Goal: Use online tool/utility: Use online tool/utility

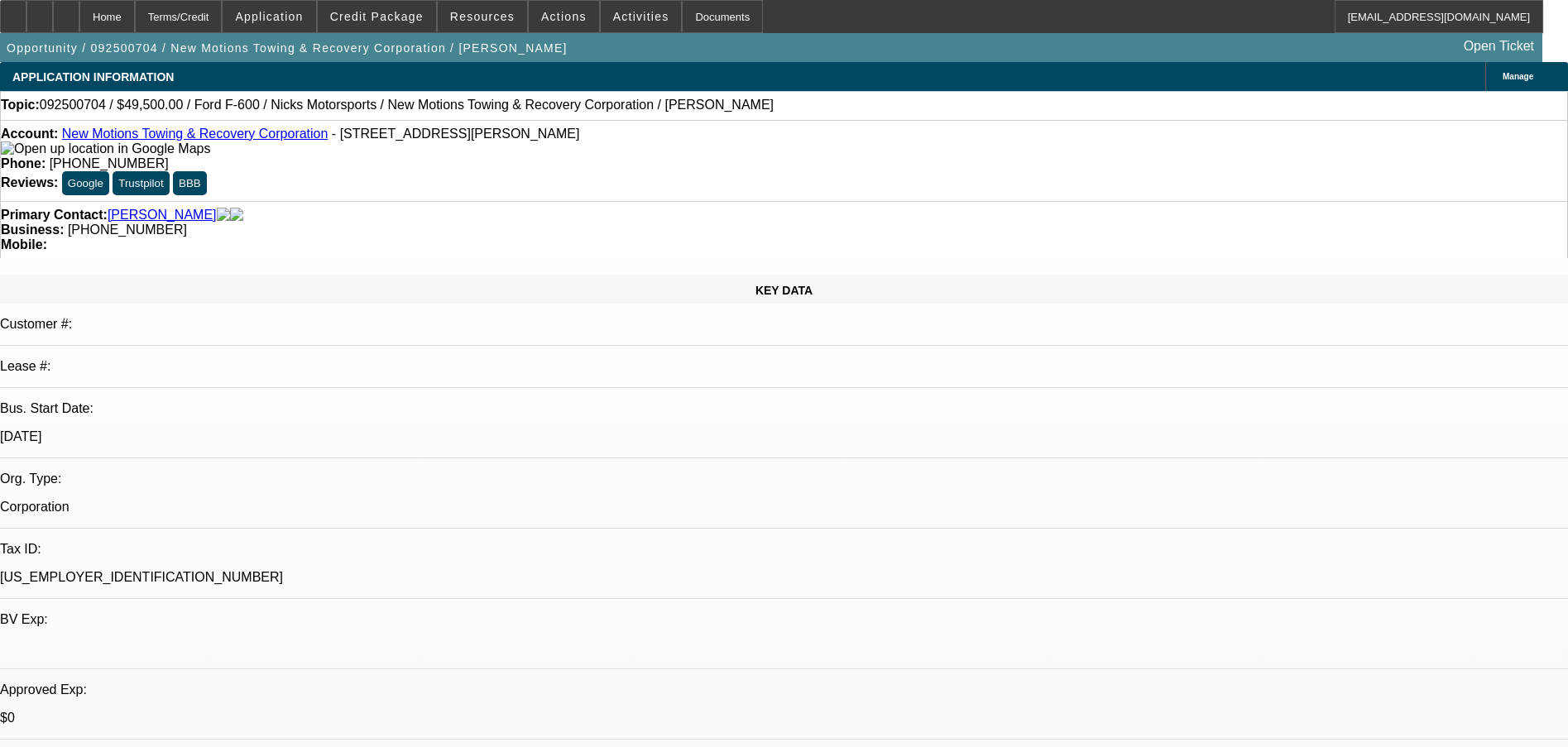
select select "0"
select select "0.1"
select select "4"
select select "0"
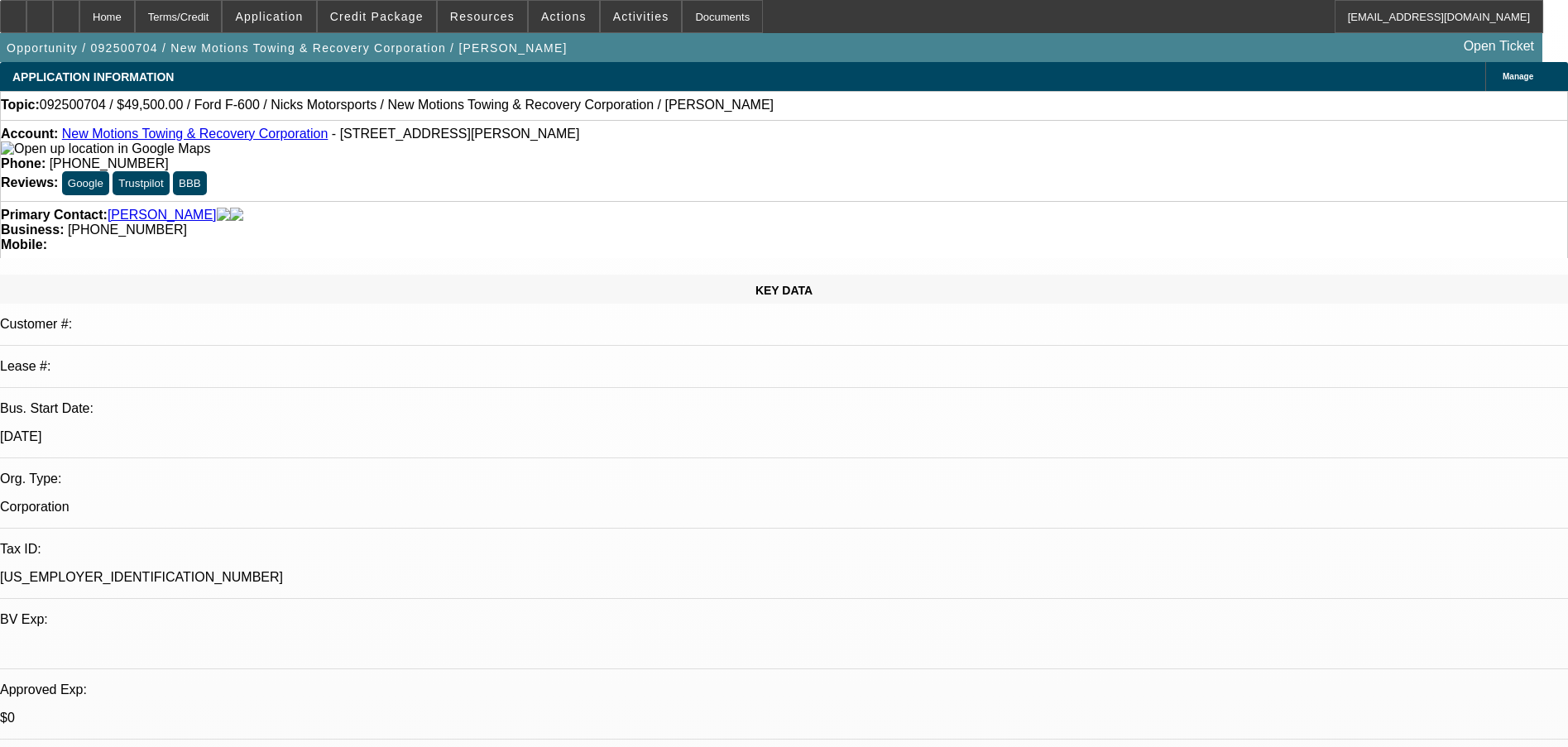
select select "0"
select select "0.1"
select select "4"
select select "0"
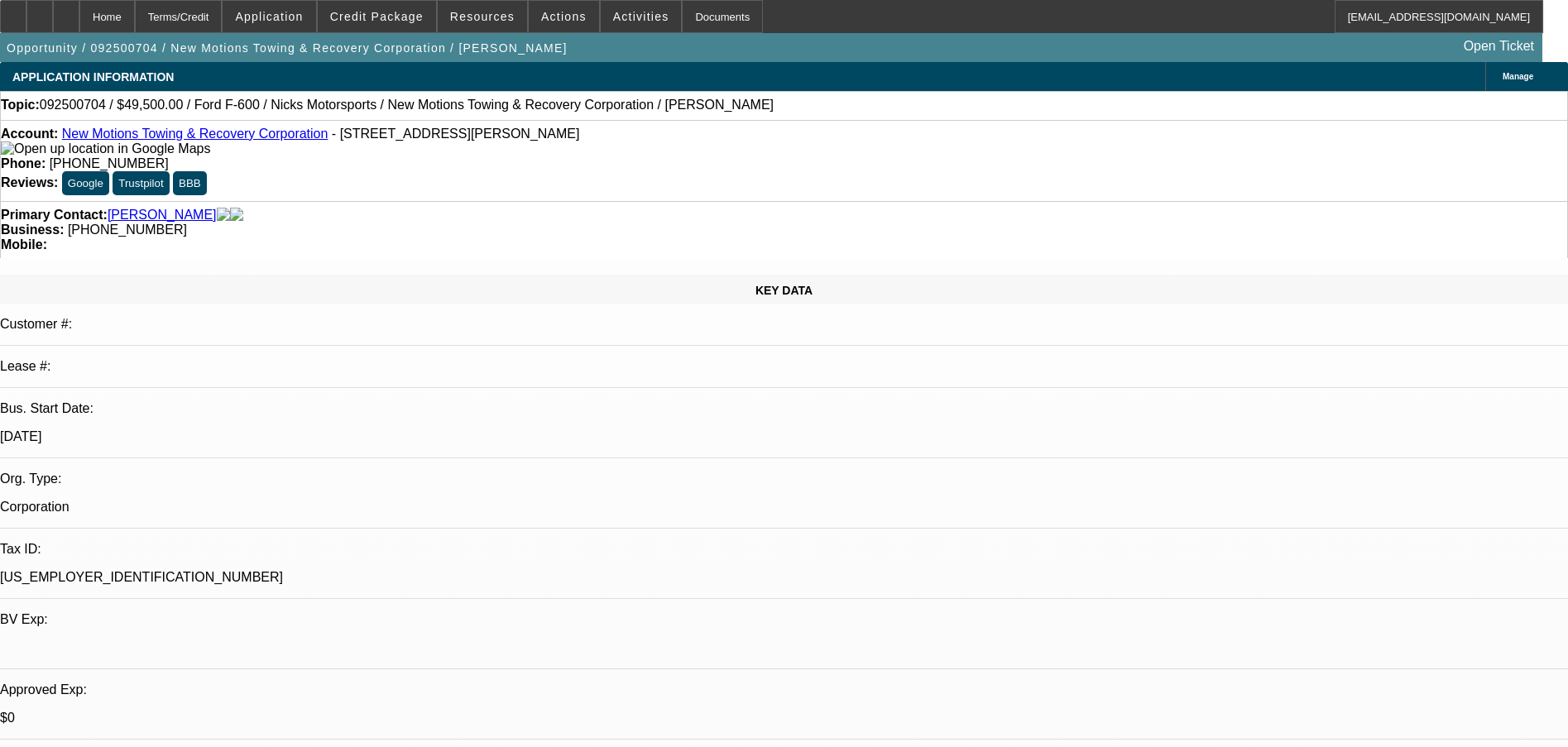
select select "0.1"
select select "4"
select select "0"
select select "2"
select select "0.1"
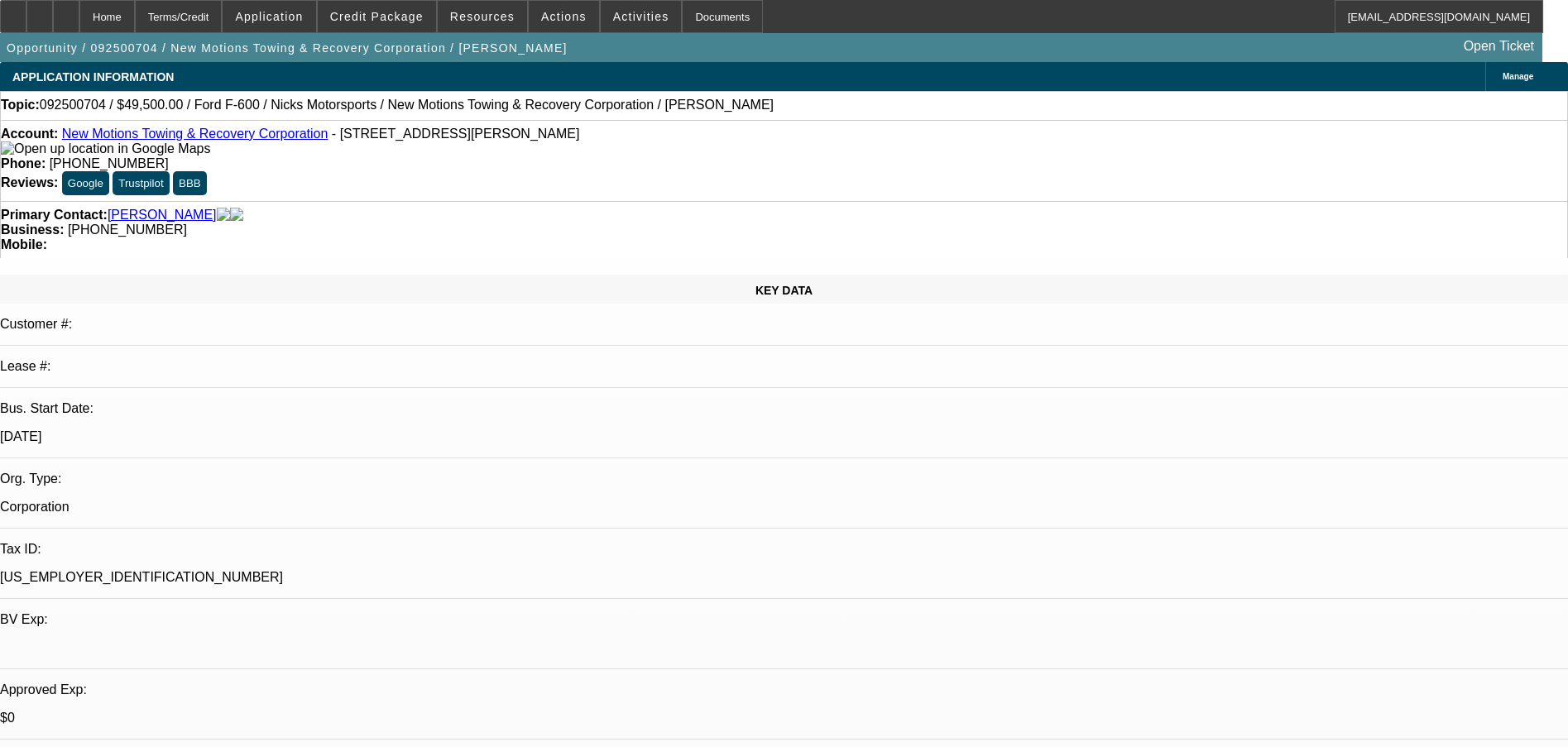
select select "4"
